Goal: Transaction & Acquisition: Purchase product/service

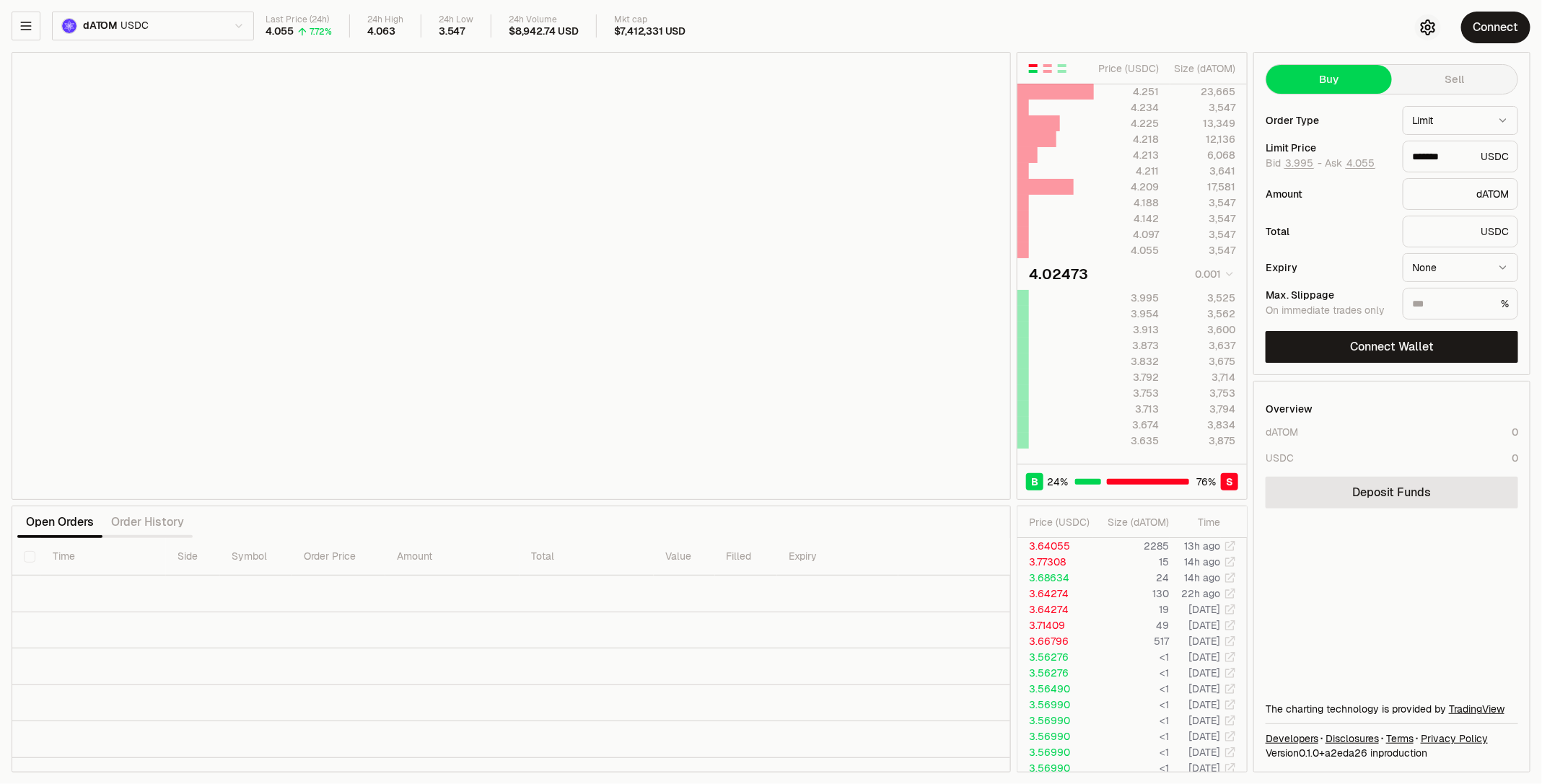
click at [1420, 17] on button "button" at bounding box center [1428, 28] width 26 height 26
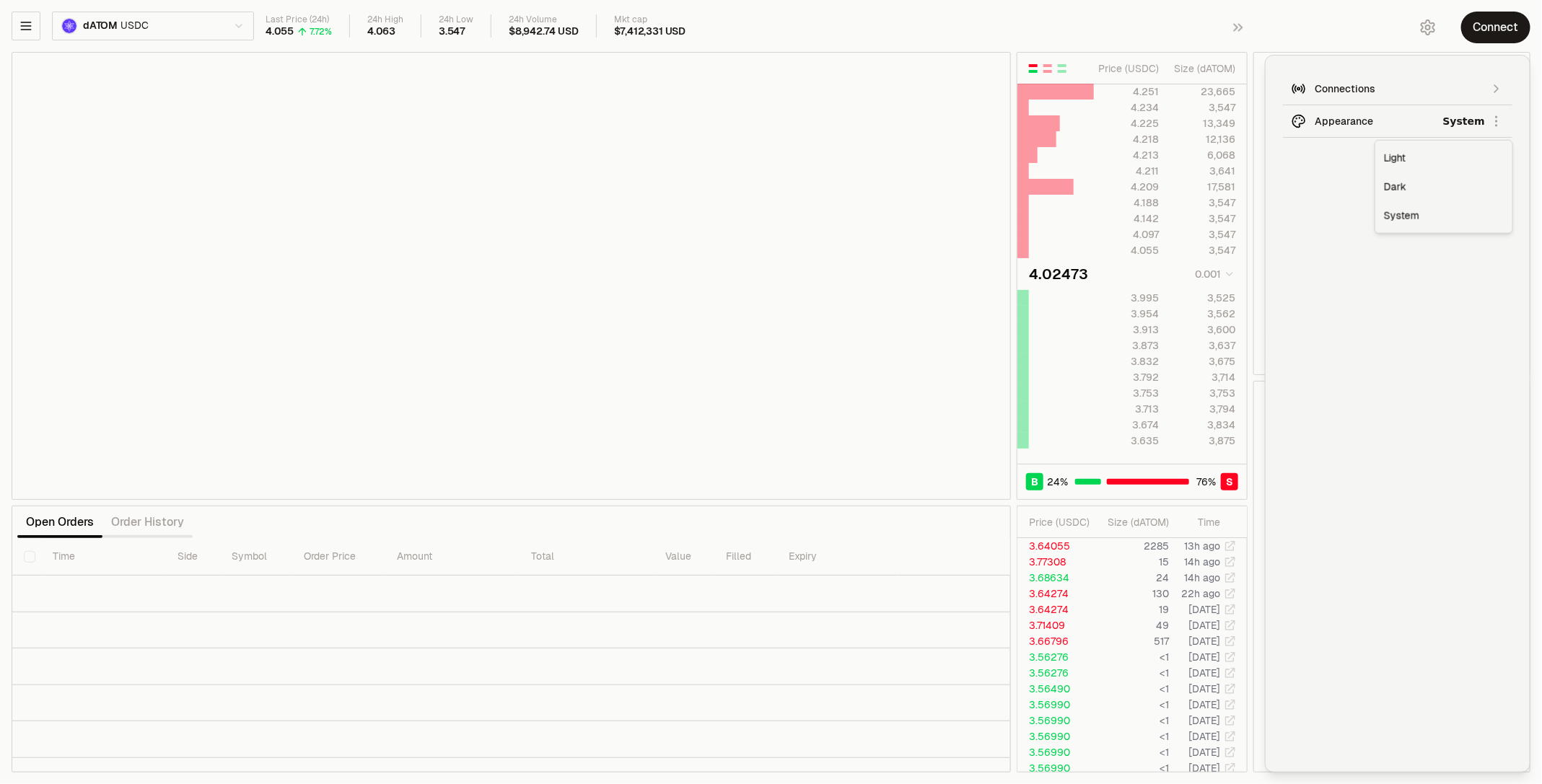
click at [1465, 119] on html "Balance Earn Bitcoin Summer Bridge & Swap Orderbook Stake Ecosystem Governance …" at bounding box center [771, 392] width 1542 height 784
click at [1435, 180] on div "Dark" at bounding box center [1444, 187] width 131 height 29
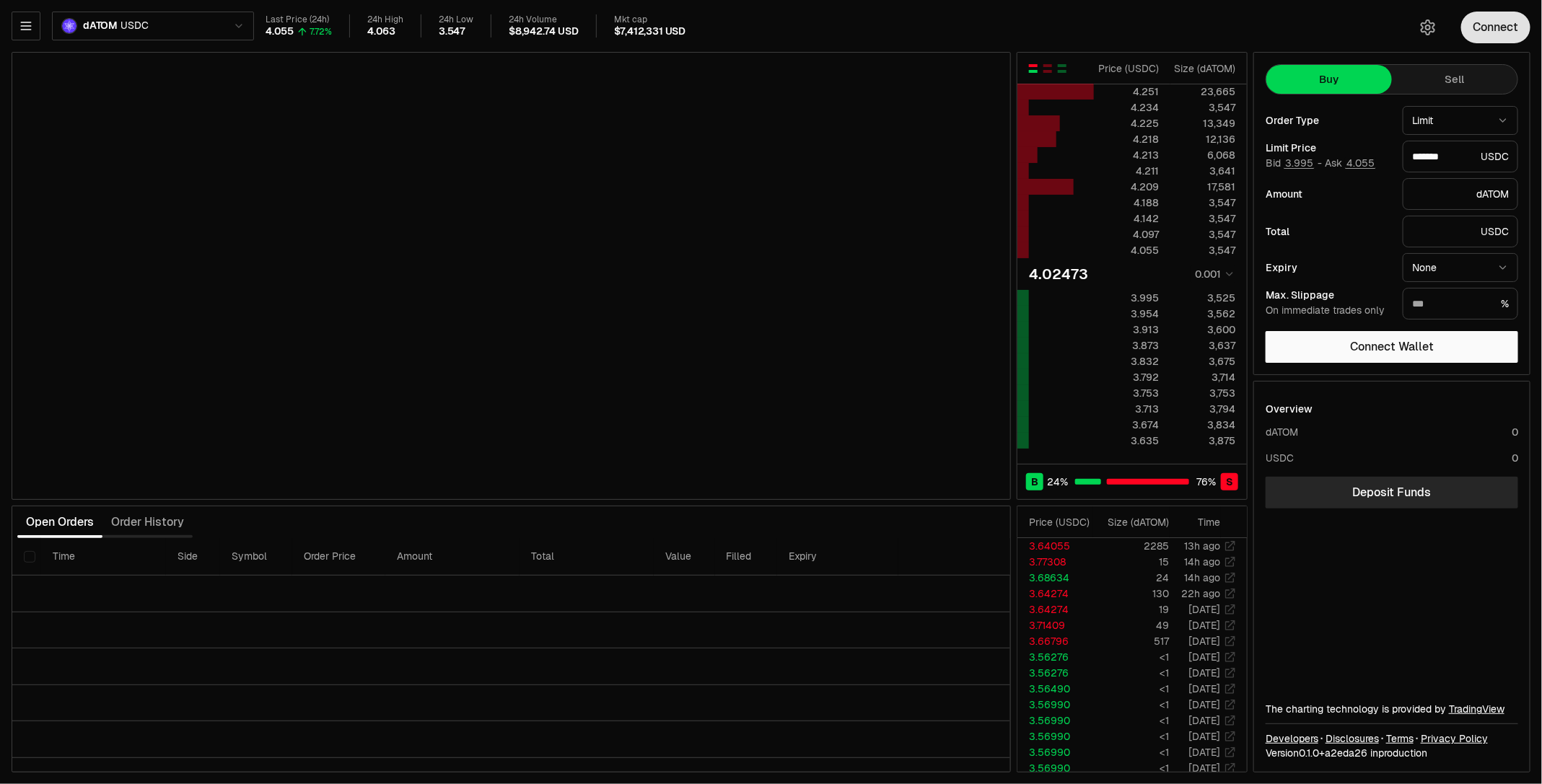
click at [1476, 28] on button "Connect" at bounding box center [1496, 27] width 69 height 31
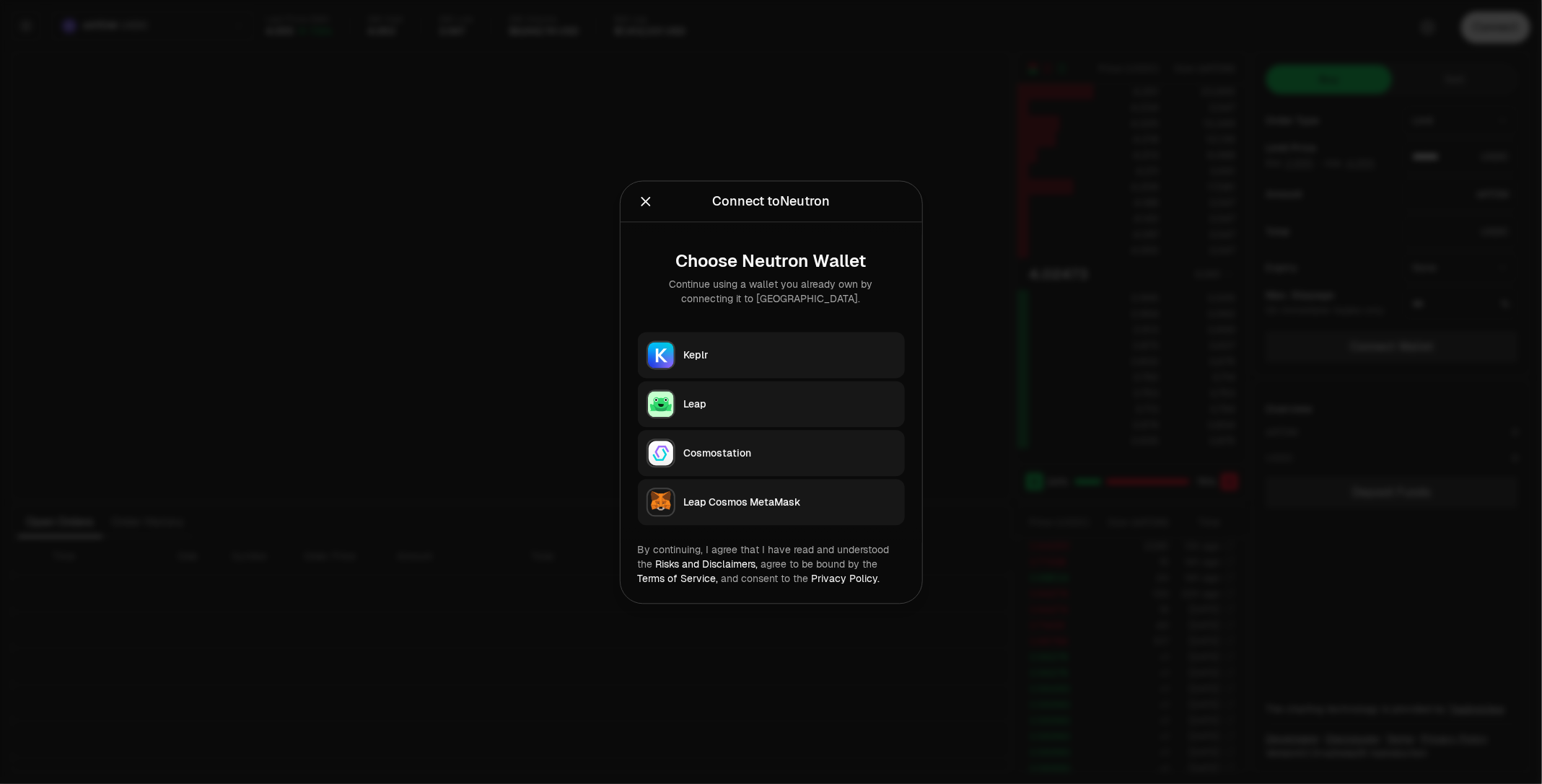
click at [673, 357] on img "button" at bounding box center [661, 355] width 26 height 26
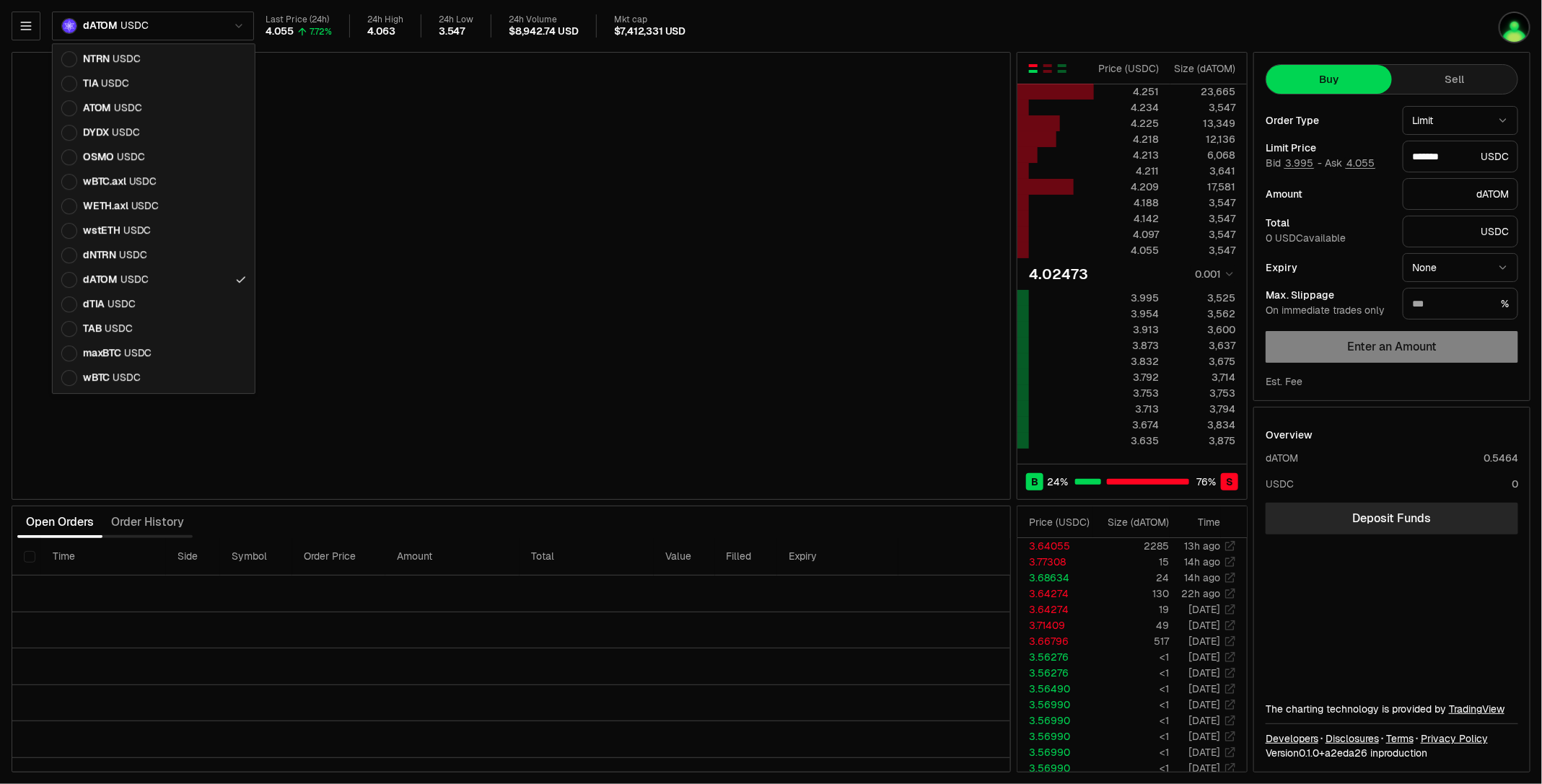
click at [89, 25] on html "Balance Earn Bitcoin Summer Bridge & Swap Orderbook Stake Ecosystem Governance …" at bounding box center [771, 392] width 1542 height 784
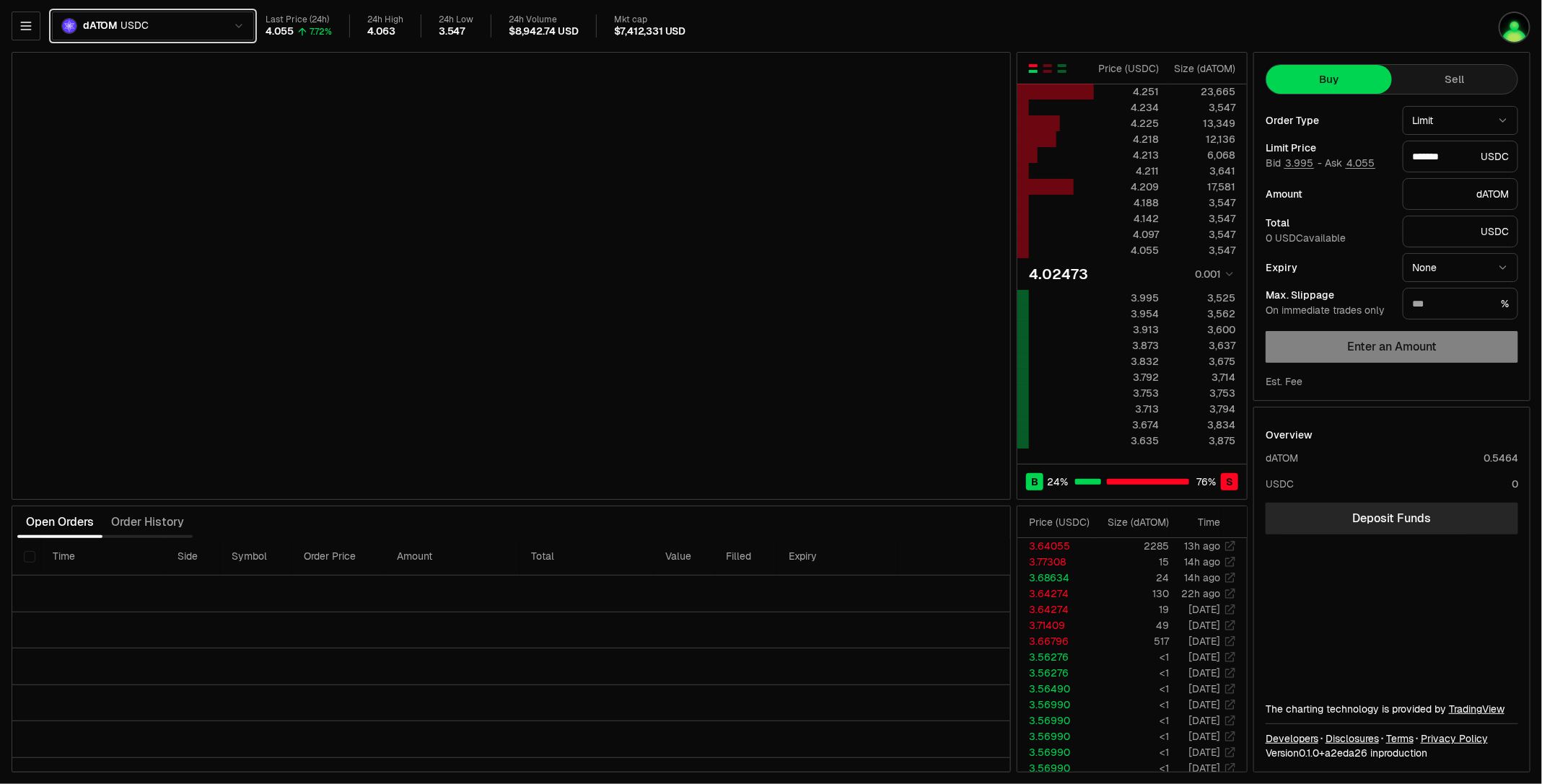
click at [725, 27] on html "Balance Earn Bitcoin Summer Bridge & Swap Orderbook Stake Ecosystem Governance …" at bounding box center [771, 392] width 1542 height 784
click at [1048, 63] on button "button" at bounding box center [1047, 68] width 12 height 12
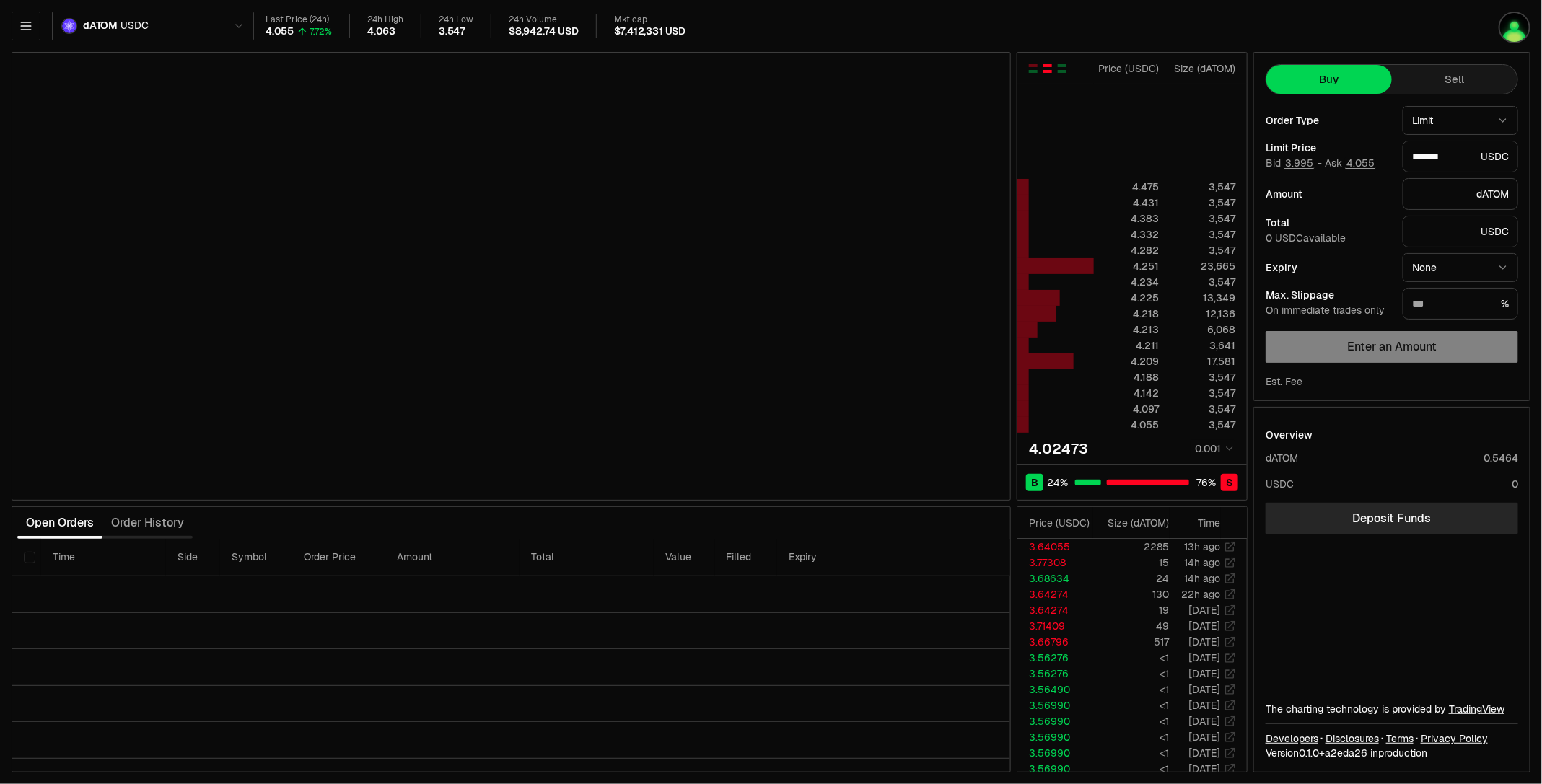
click at [1063, 61] on th at bounding box center [1056, 68] width 77 height 31
click at [1064, 67] on div "button" at bounding box center [1062, 68] width 8 height 8
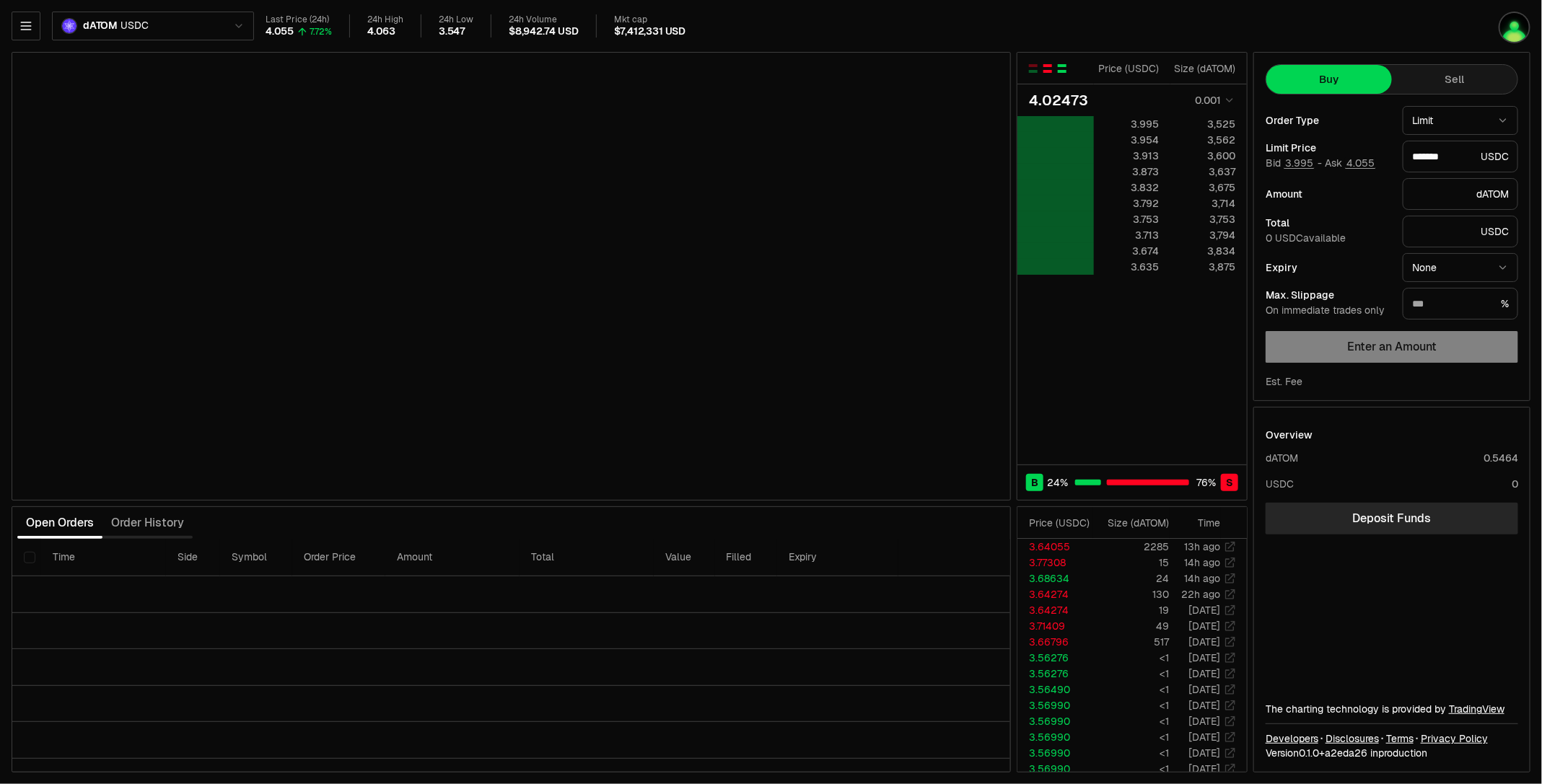
click at [1046, 68] on div "button" at bounding box center [1047, 68] width 8 height 8
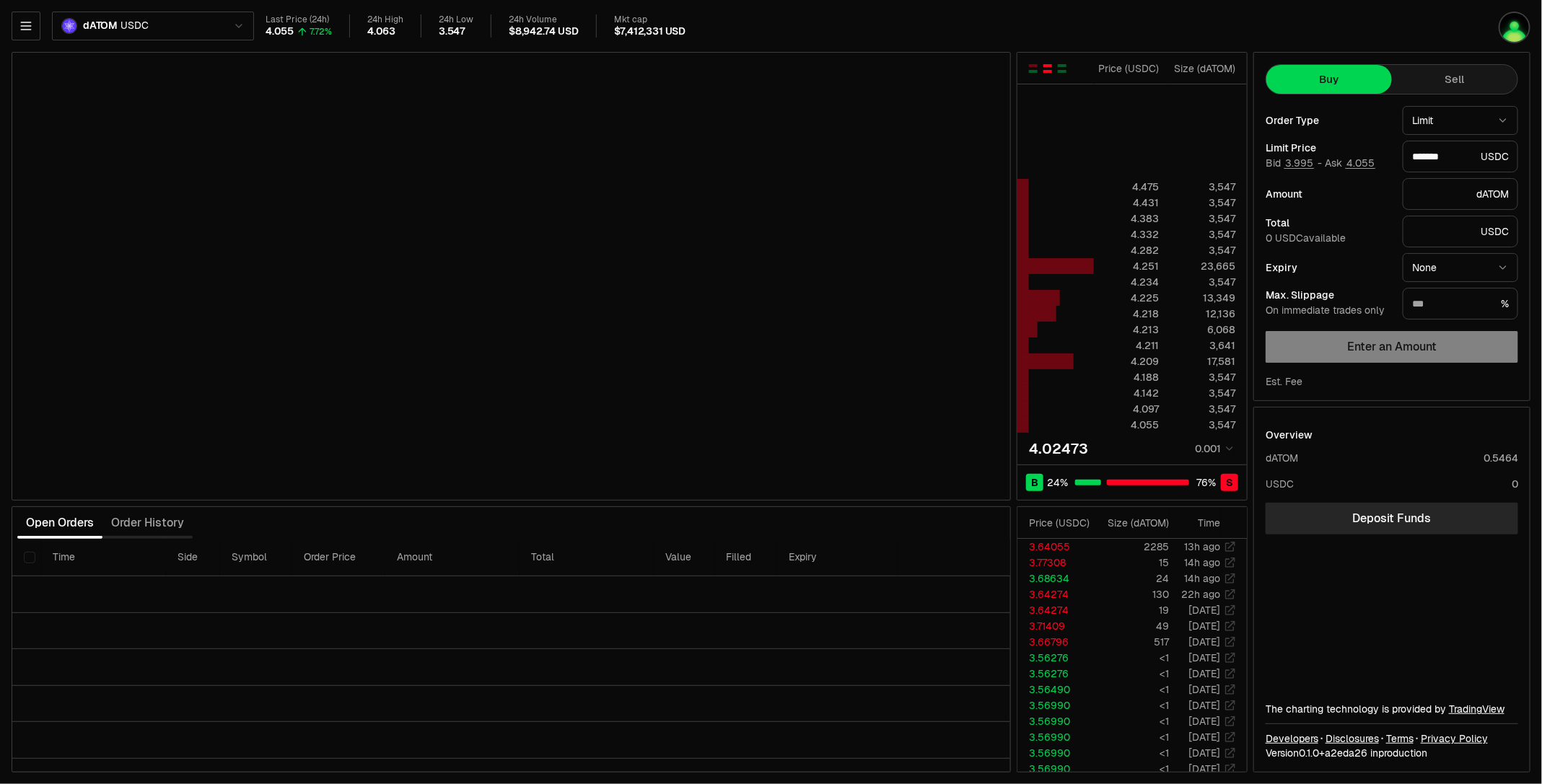
click at [1049, 67] on div "button" at bounding box center [1047, 66] width 8 height 3
click at [1045, 67] on div "button" at bounding box center [1047, 66] width 8 height 3
click at [1036, 67] on div "button" at bounding box center [1033, 66] width 8 height 3
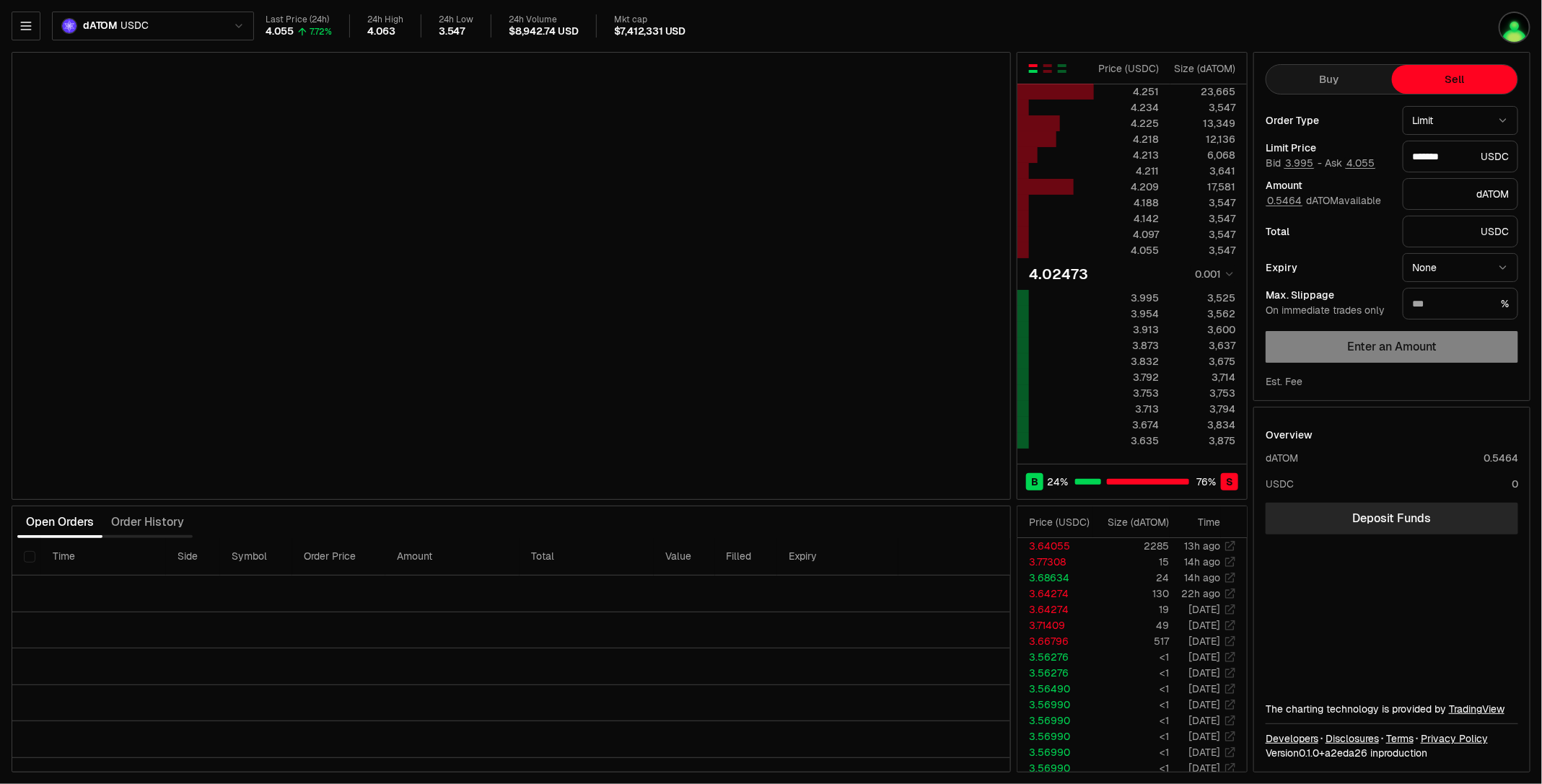
click at [1481, 82] on button "Sell" at bounding box center [1455, 80] width 126 height 29
type input "*******"
